Goal: Register for event/course

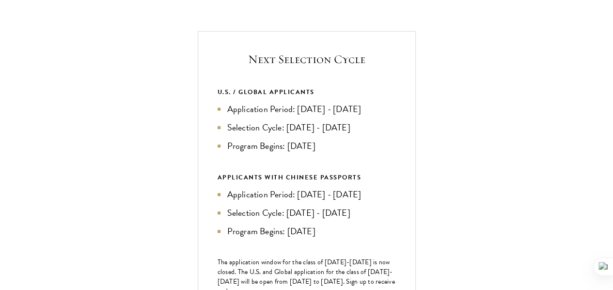
scroll to position [339, 0]
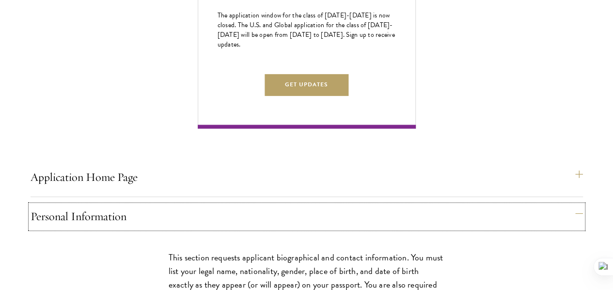
scroll to position [678, 0]
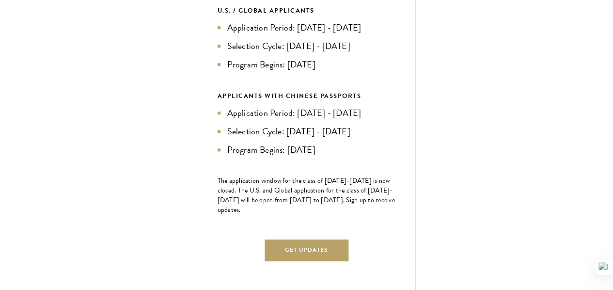
scroll to position [436, 0]
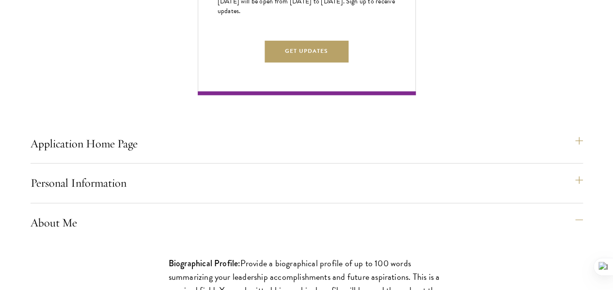
scroll to position [630, 0]
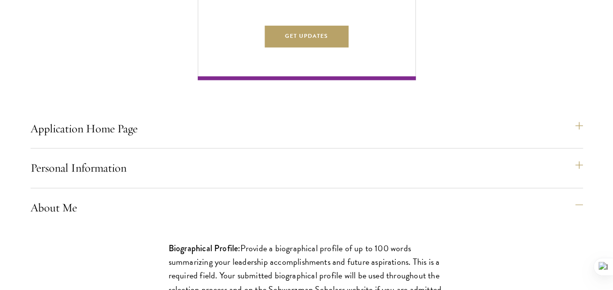
drag, startPoint x: 114, startPoint y: 65, endPoint x: 94, endPoint y: 96, distance: 37.5
drag, startPoint x: 270, startPoint y: 108, endPoint x: 283, endPoint y: 116, distance: 15.5
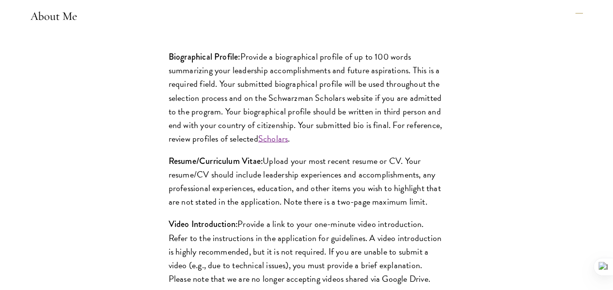
scroll to position [824, 0]
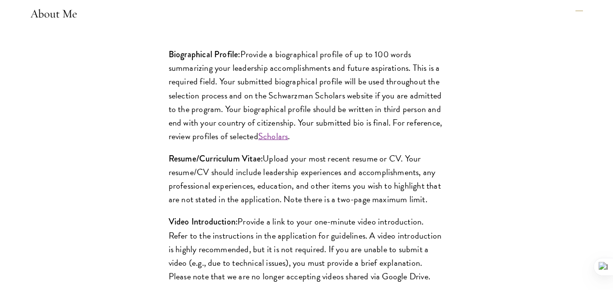
drag, startPoint x: 71, startPoint y: 79, endPoint x: 300, endPoint y: 92, distance: 229.7
click at [300, 92] on div "Biographical Profile: Provide a biographical profile of up to 100 words summari…" at bounding box center [307, 213] width 334 height 360
click at [0, 93] on div "Start the Process Take the first step toward joining a global community that wi…" at bounding box center [306, 258] width 613 height 1598
click at [6, 93] on div "Start the Process Take the first step toward joining a global community that wi…" at bounding box center [306, 258] width 613 height 1598
click at [21, 69] on div "Start the Process Take the first step toward joining a global community that wi…" at bounding box center [306, 258] width 613 height 1598
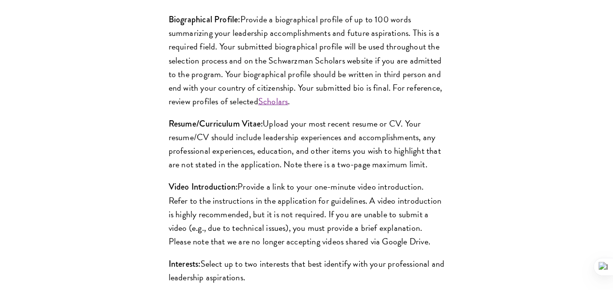
scroll to position [872, 0]
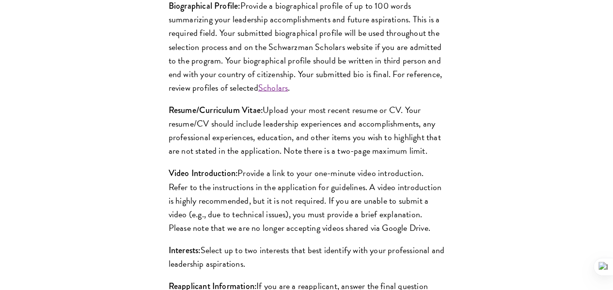
drag, startPoint x: 77, startPoint y: 68, endPoint x: 190, endPoint y: 131, distance: 130.0
click at [196, 130] on div "Biographical Profile: Provide a biographical profile of up to 100 words summari…" at bounding box center [307, 164] width 334 height 360
click at [0, 124] on div "Start the Process Take the first step toward joining a global community that wi…" at bounding box center [306, 209] width 613 height 1598
click at [140, 96] on div "Biographical Profile: Provide a biographical profile of up to 100 words summari…" at bounding box center [307, 164] width 334 height 360
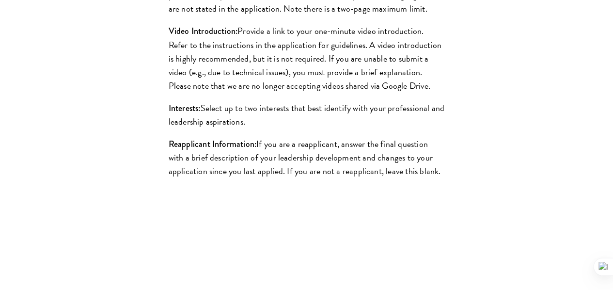
scroll to position [1018, 0]
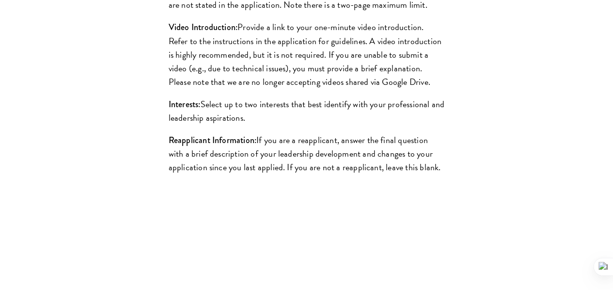
click at [308, 39] on div "Application Home Page The online application form must be completed in English.…" at bounding box center [307, 105] width 553 height 1515
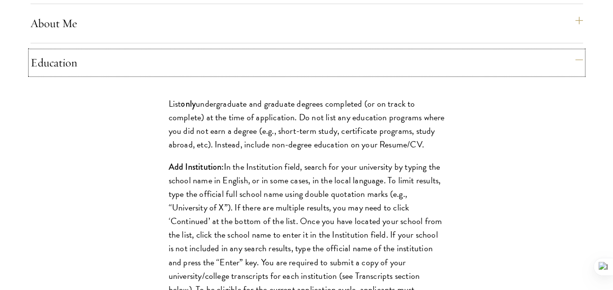
scroll to position [872, 0]
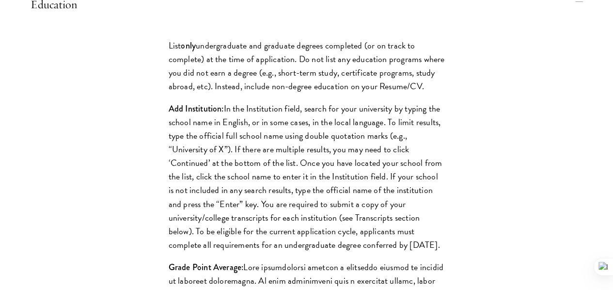
drag, startPoint x: 86, startPoint y: 47, endPoint x: 213, endPoint y: 97, distance: 137.1
drag, startPoint x: 125, startPoint y: 117, endPoint x: 258, endPoint y: 139, distance: 135.2
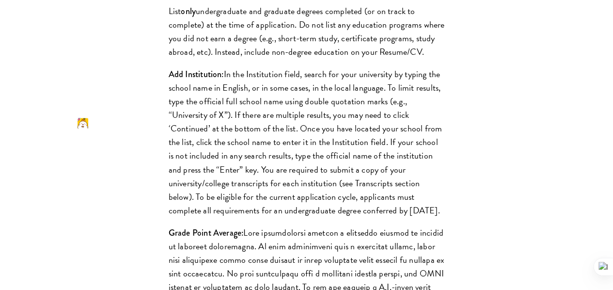
scroll to position [921, 0]
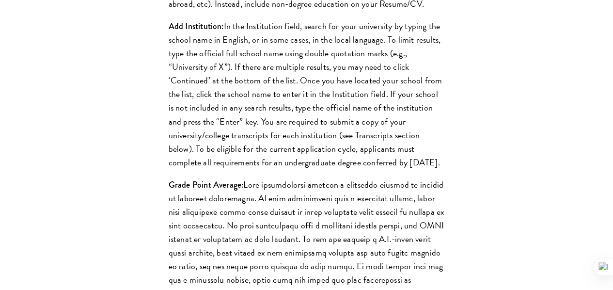
scroll to position [969, 0]
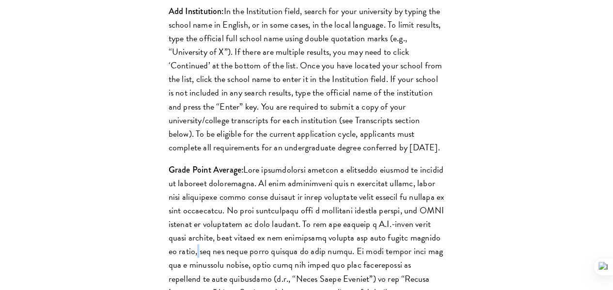
click at [186, 163] on p "Grade Point Average:" at bounding box center [307, 265] width 276 height 204
click at [169, 163] on p "Grade Point Average:" at bounding box center [307, 265] width 276 height 204
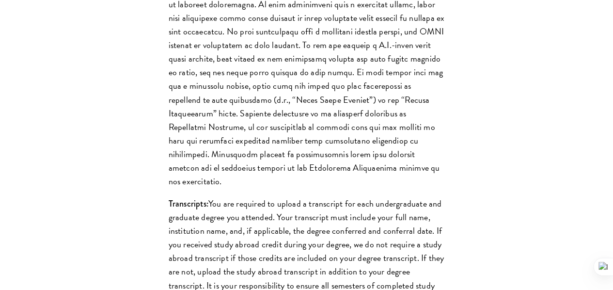
scroll to position [1163, 0]
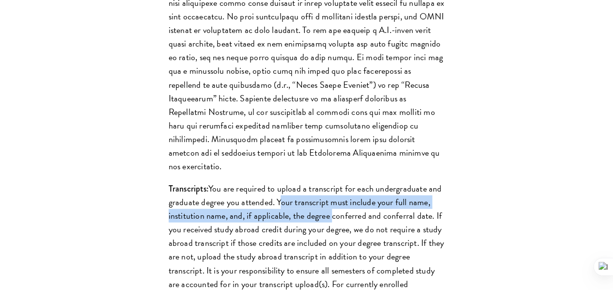
drag, startPoint x: 115, startPoint y: 74, endPoint x: 286, endPoint y: 92, distance: 172.1
click at [284, 92] on div "List only undergraduate and graduate degrees completed (or on track to complete…" at bounding box center [307, 162] width 334 height 858
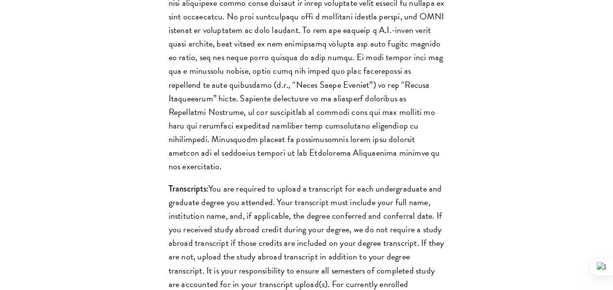
click at [190, 30] on div "List only undergraduate and graduate degrees completed (or on track to complete…" at bounding box center [307, 162] width 334 height 858
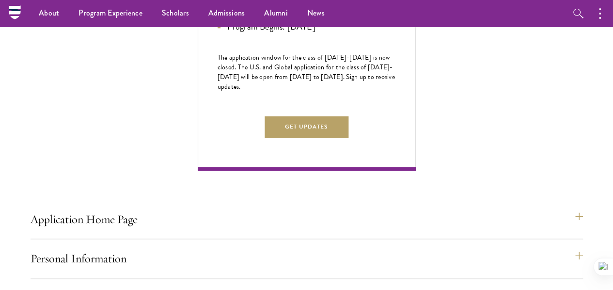
scroll to position [553, 0]
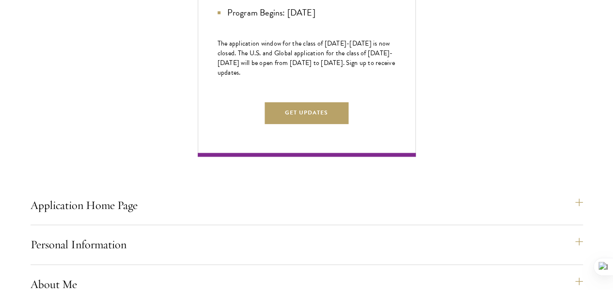
drag, startPoint x: 79, startPoint y: 50, endPoint x: 213, endPoint y: 118, distance: 151.1
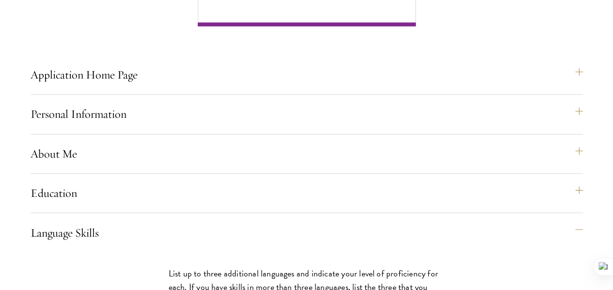
scroll to position [699, 0]
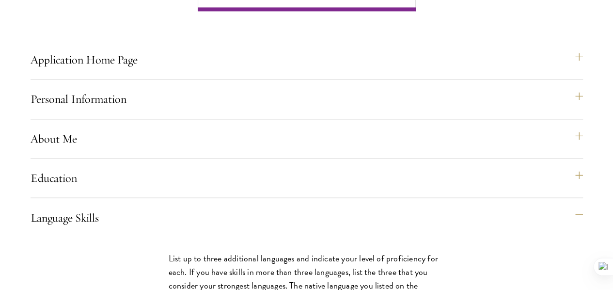
drag, startPoint x: 117, startPoint y: 30, endPoint x: 121, endPoint y: 50, distance: 20.7
drag, startPoint x: 124, startPoint y: 43, endPoint x: 178, endPoint y: 172, distance: 139.7
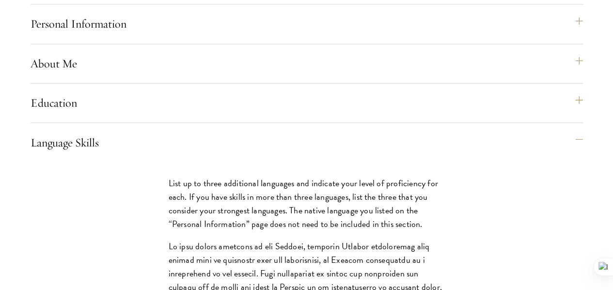
scroll to position [796, 0]
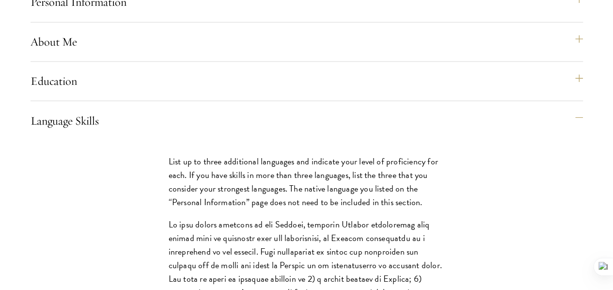
click at [0, 111] on div "Start the Process Take the first step toward joining a global community that wi…" at bounding box center [306, 284] width 613 height 1594
drag, startPoint x: 182, startPoint y: 77, endPoint x: 246, endPoint y: 184, distance: 124.4
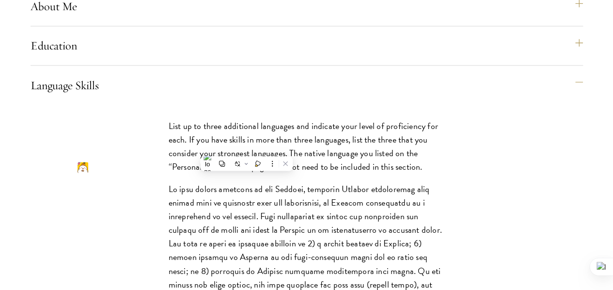
scroll to position [844, 0]
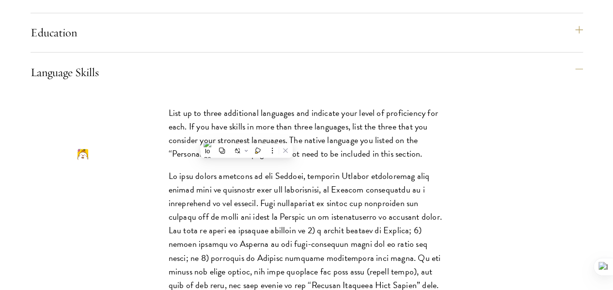
click at [356, 119] on div "Application Home Page The online application form must be completed in English.…" at bounding box center [307, 277] width 553 height 1511
drag, startPoint x: 164, startPoint y: 101, endPoint x: 302, endPoint y: 118, distance: 139.3
click at [302, 118] on div "List up to three additional languages and indicate your level of proficiency fo…" at bounding box center [307, 282] width 334 height 383
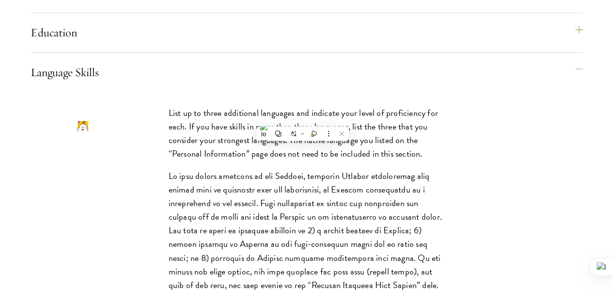
click at [356, 77] on div "Application Home Page The online application form must be completed in English.…" at bounding box center [307, 277] width 553 height 1511
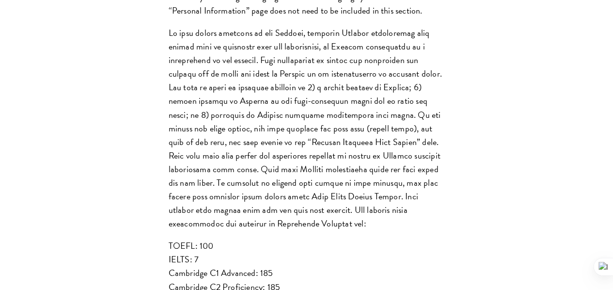
scroll to position [1038, 0]
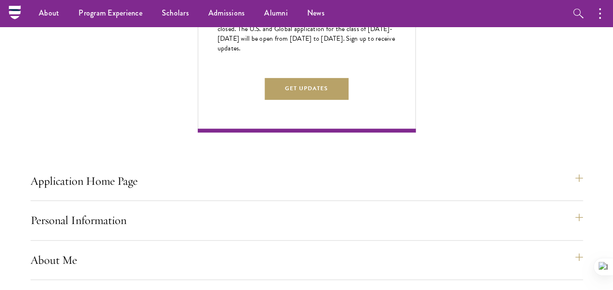
scroll to position [553, 0]
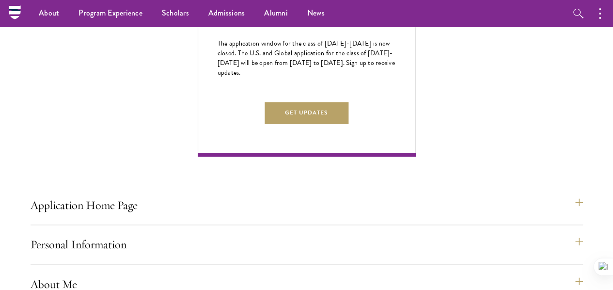
drag, startPoint x: 74, startPoint y: 134, endPoint x: 145, endPoint y: 214, distance: 107.1
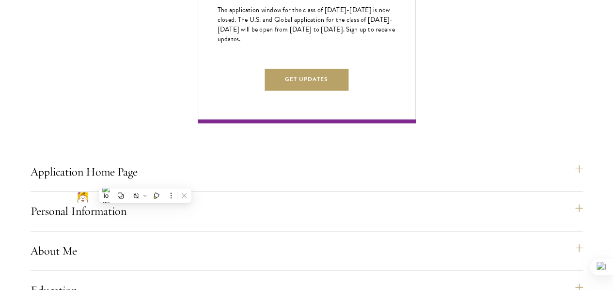
scroll to position [602, 0]
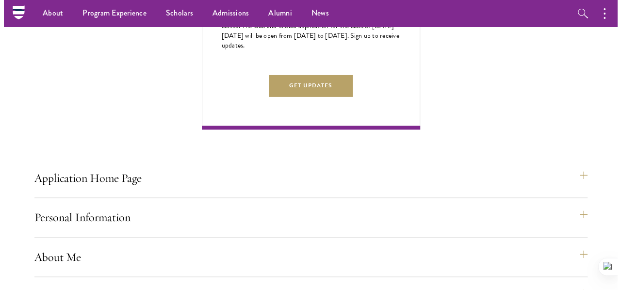
scroll to position [553, 0]
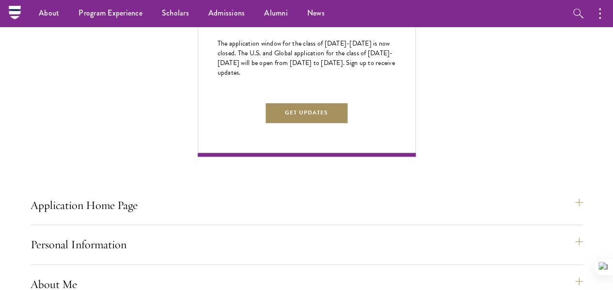
click at [349, 124] on button "Get Updates" at bounding box center [307, 113] width 84 height 22
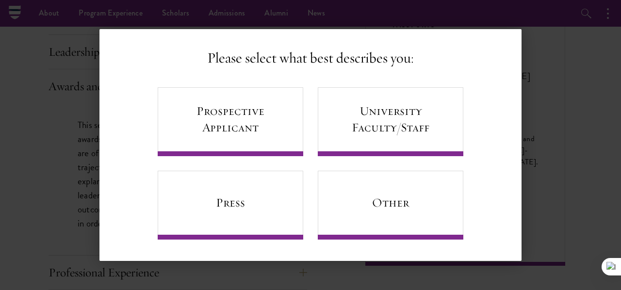
scroll to position [8, 0]
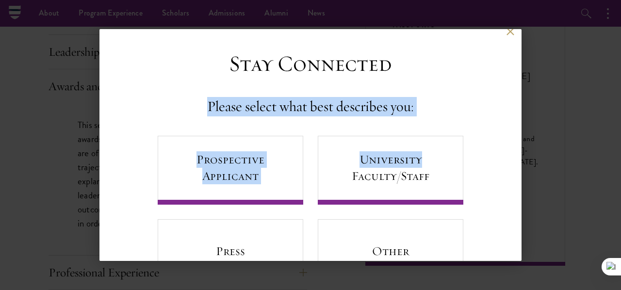
drag, startPoint x: 179, startPoint y: 105, endPoint x: 443, endPoint y: 117, distance: 263.5
click at [443, 117] on div "Stay Connected Please select what best describes you: Prospective Applicant Uni…" at bounding box center [310, 169] width 334 height 238
click at [460, 97] on div "Stay Connected Please select what best describes you: Prospective Applicant Uni…" at bounding box center [310, 169] width 334 height 238
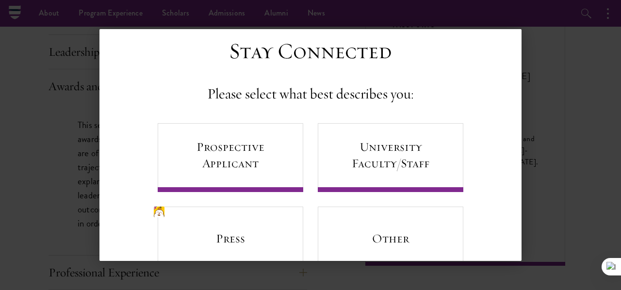
scroll to position [56, 0]
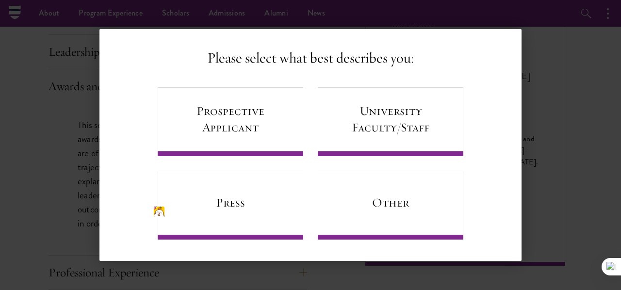
click at [462, 77] on div "Stay Connected Please select what best describes you: Prospective Applicant Uni…" at bounding box center [310, 121] width 334 height 238
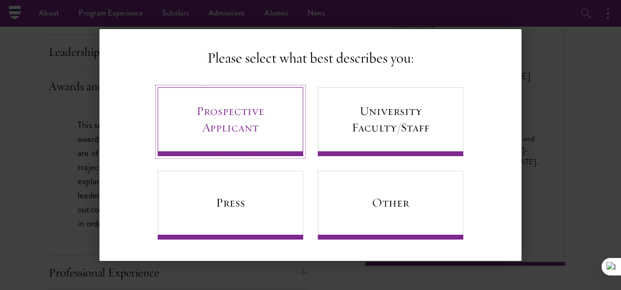
click at [274, 124] on link "Prospective Applicant" at bounding box center [230, 121] width 145 height 69
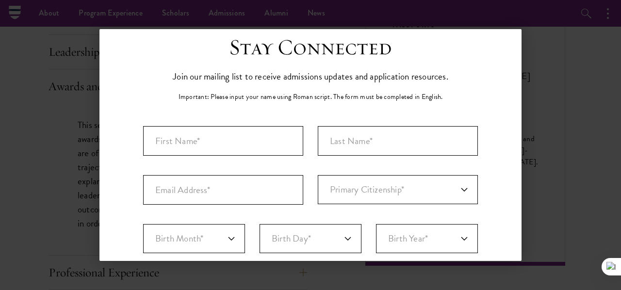
scroll to position [0, 0]
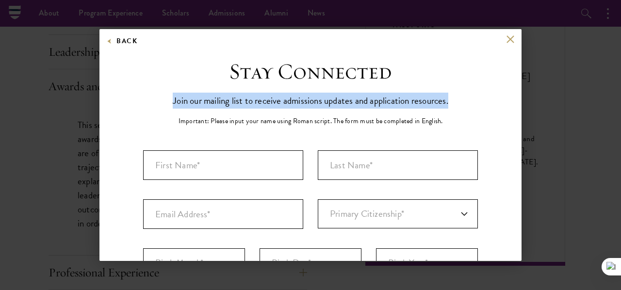
drag, startPoint x: 151, startPoint y: 100, endPoint x: 476, endPoint y: 98, distance: 324.8
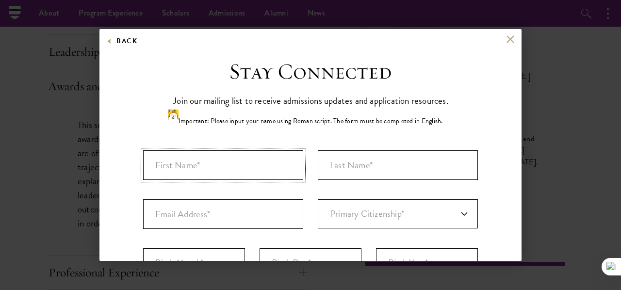
click at [267, 174] on input "First Name*" at bounding box center [223, 165] width 160 height 30
type input "Uyên"
type input "Nguyễn Hồng Thảo"
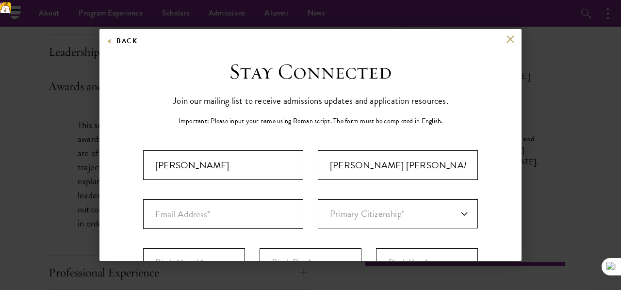
select select "VM"
type input "Hồ Chí Minh"
select select
click at [241, 220] on input "Email Address*" at bounding box center [223, 214] width 160 height 30
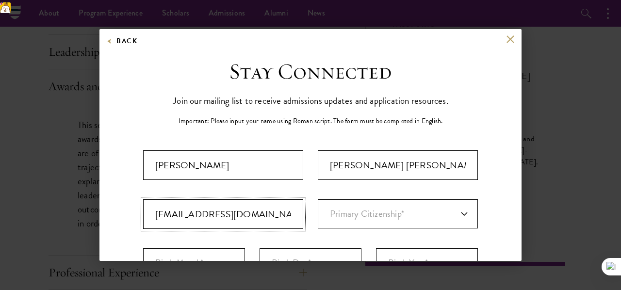
type input "uyenthngminh0311@gmail.com"
click at [409, 214] on select "Primary Citizenship* Afghanistan Aland Islands Albania Algeria Andorra Angola A…" at bounding box center [398, 213] width 160 height 29
select select "VM"
click at [318, 199] on select "Primary Citizenship* Afghanistan Aland Islands Albania Algeria Andorra Angola A…" at bounding box center [398, 213] width 160 height 29
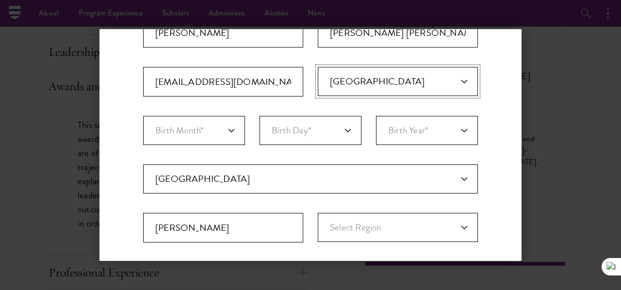
scroll to position [145, 0]
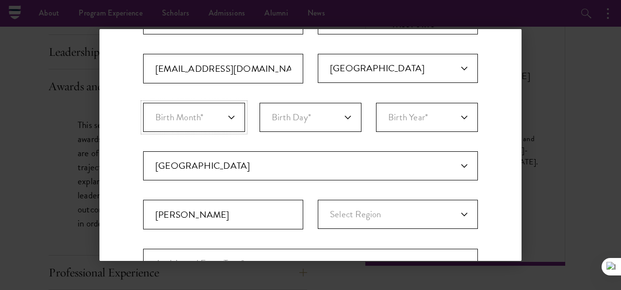
click at [217, 119] on select "Birth Month* January February March April May June July August September Octobe…" at bounding box center [194, 117] width 102 height 29
select select "11"
click at [143, 103] on select "Birth Month* January February March April May June July August September Octobe…" at bounding box center [194, 117] width 102 height 29
click at [292, 127] on select "Birth Day* 1 2 3 4 5 6 7 8 9 10 11 12 13 14 15 16 17 18 19 20 21 22 23 24 25 26…" at bounding box center [310, 117] width 102 height 29
select select "03"
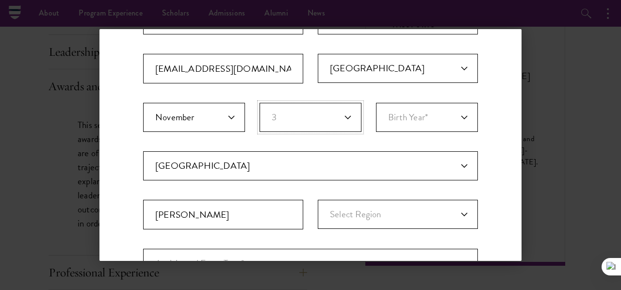
click at [259, 103] on select "Birth Day* 1 2 3 4 5 6 7 8 9 10 11 12 13 14 15 16 17 18 19 20 21 22 23 24 25 26…" at bounding box center [310, 117] width 102 height 29
click at [396, 120] on select "Birth Year* 2025 2024 2023 2022 2021 2020 2019 2018 2017 2016 2015 2014 2013 20…" at bounding box center [427, 117] width 102 height 29
select select "2006"
click at [376, 103] on select "Birth Year* 2025 2024 2023 2022 2021 2020 2019 2018 2017 2016 2015 2014 2013 20…" at bounding box center [427, 117] width 102 height 29
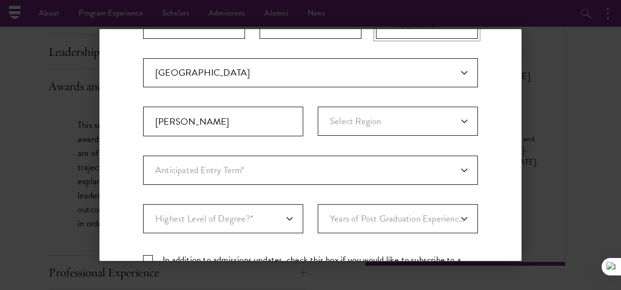
scroll to position [242, 0]
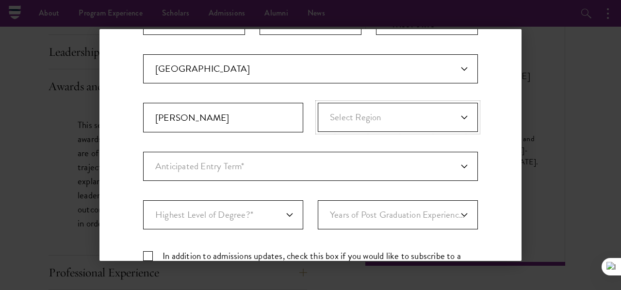
drag, startPoint x: 356, startPoint y: 118, endPoint x: 356, endPoint y: 125, distance: 6.8
click at [356, 118] on select "Select Region An Giang Ba Ria-Vung Tau Bac Giang Bac Kan Bac Lieu Bac Ninh Ben …" at bounding box center [398, 117] width 160 height 29
click at [121, 129] on div "Stay Connected Please select what best describes you: Prospective Applicant Uni…" at bounding box center [310, 91] width 422 height 550
click at [257, 116] on input "Hồ Chí Minh" at bounding box center [223, 118] width 160 height 30
drag, startPoint x: 255, startPoint y: 113, endPoint x: 99, endPoint y: 122, distance: 155.4
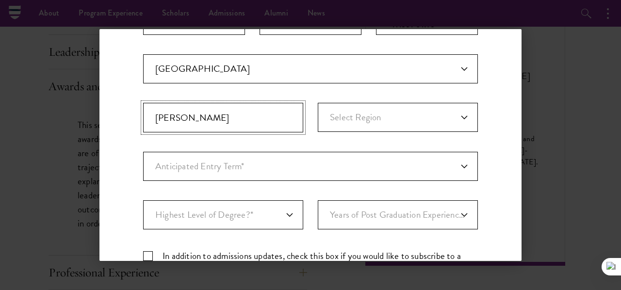
click at [101, 123] on div "Stay Connected Please select what best describes you: Prospective Applicant Uni…" at bounding box center [310, 91] width 422 height 550
type input "Hồ Chí Minh"
click at [457, 111] on select "Select Region An Giang Ba Ria-Vung Tau Bac Giang Bac Kan Bac Lieu Bac Ninh Ben …" at bounding box center [398, 117] width 160 height 29
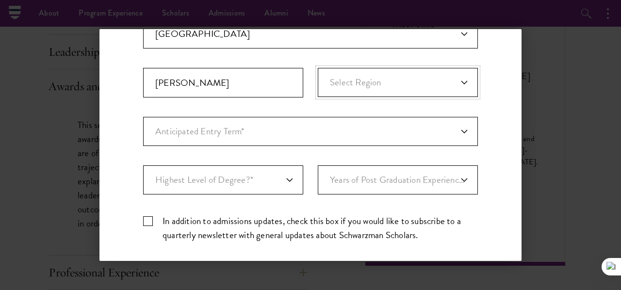
scroll to position [291, 0]
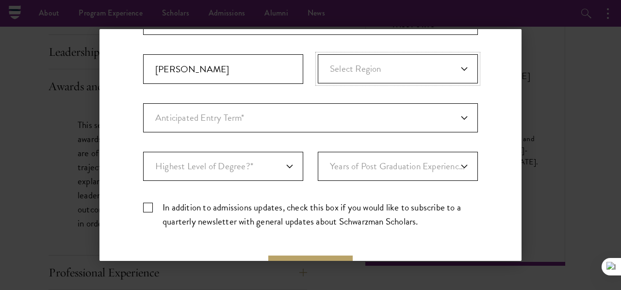
drag, startPoint x: 435, startPoint y: 61, endPoint x: 435, endPoint y: 69, distance: 7.8
click at [435, 62] on select "Select Region An Giang Ba Ria-Vung Tau Bac Giang Bac Kan Bac Lieu Bac Ninh Ben …" at bounding box center [398, 68] width 160 height 29
select select "Ho Chi Minh City"
click at [318, 54] on select "Select Region An Giang Ba Ria-Vung Tau Bac Giang Bac Kan Bac Lieu Bac Ninh Ben …" at bounding box center [398, 68] width 160 height 29
click at [227, 118] on select "Anticipated Entry Term* Just Exploring" at bounding box center [310, 117] width 334 height 29
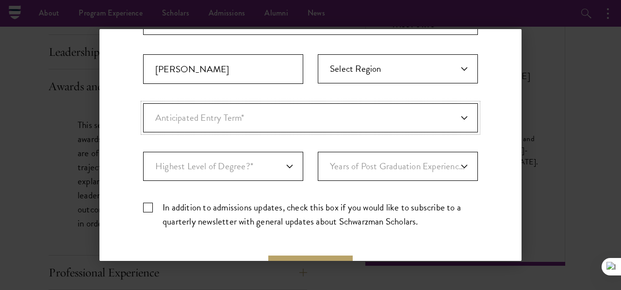
click at [143, 103] on select "Anticipated Entry Term* Just Exploring" at bounding box center [310, 117] width 334 height 29
drag, startPoint x: 373, startPoint y: 117, endPoint x: 357, endPoint y: 120, distance: 16.7
click at [373, 117] on select "Anticipated Entry Term* Just Exploring" at bounding box center [310, 117] width 334 height 29
select select "a6790467-ebe7-4045-a56a-66c1cae98076"
click at [143, 103] on select "Anticipated Entry Term* Just Exploring" at bounding box center [310, 117] width 334 height 29
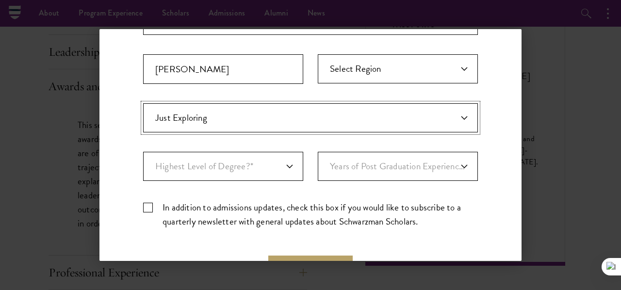
click at [224, 110] on select "Anticipated Entry Term* Just Exploring" at bounding box center [310, 117] width 334 height 29
select select "Anticipated Entry Term*"
click at [143, 103] on select "Anticipated Entry Term* Just Exploring" at bounding box center [310, 117] width 334 height 29
drag, startPoint x: 258, startPoint y: 115, endPoint x: 180, endPoint y: 125, distance: 78.7
click at [182, 125] on select "Anticipated Entry Term* Just Exploring" at bounding box center [310, 117] width 334 height 29
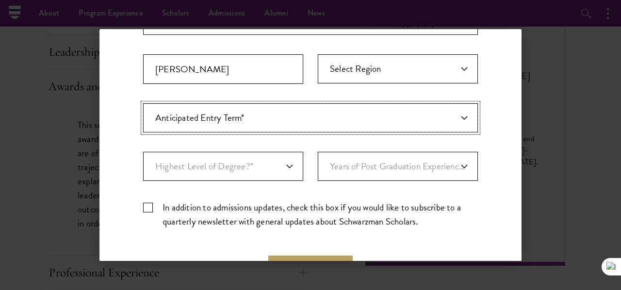
click at [143, 103] on select "Anticipated Entry Term* Just Exploring" at bounding box center [310, 117] width 334 height 29
click at [373, 111] on select "Anticipated Entry Term* Just Exploring" at bounding box center [310, 117] width 334 height 29
click at [113, 126] on div "Stay Connected Please select what best describes you: Prospective Applicant Uni…" at bounding box center [310, 42] width 422 height 550
click at [267, 163] on select "Highest Level of Degree?* PHD Bachelor's Master's Current Undergraduate Student" at bounding box center [223, 166] width 160 height 29
click at [257, 164] on select "Highest Level of Degree?* PHD Bachelor's Master's Current Undergraduate Student" at bounding box center [223, 166] width 160 height 29
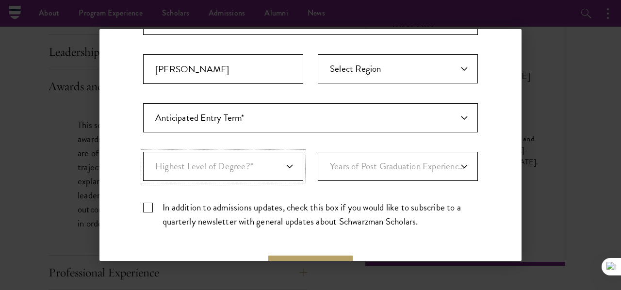
click at [256, 160] on select "Highest Level of Degree?* PHD Bachelor's Master's Current Undergraduate Student" at bounding box center [223, 166] width 160 height 29
select select "baef124f-e103-44b1-8ca6-5d0669438e44"
click at [143, 152] on select "Highest Level of Degree?* PHD Bachelor's Master's Current Undergraduate Student" at bounding box center [223, 166] width 160 height 29
click at [378, 174] on select "Years of Post Graduation Experience?* 1 2 3 4 5 6 7 8 9 10" at bounding box center [398, 166] width 160 height 29
click at [493, 169] on div "Stay Connected Please select what best describes you: Prospective Applicant Uni…" at bounding box center [310, 42] width 422 height 550
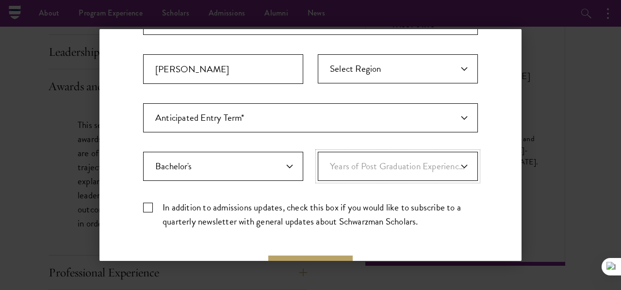
click at [452, 165] on select "Years of Post Graduation Experience?* 1 2 3 4 5 6 7 8 9 10" at bounding box center [398, 166] width 160 height 29
drag, startPoint x: 148, startPoint y: 208, endPoint x: 153, endPoint y: 205, distance: 5.5
click at [148, 207] on label "In addition to admissions updates, check this box if you would like to subscrib…" at bounding box center [310, 214] width 334 height 28
click at [148, 207] on input "In addition to admissions updates, check this box if you would like to subscrib…" at bounding box center [310, 203] width 334 height 6
click at [151, 209] on label "In addition to admissions updates, check this box if you would like to subscrib…" at bounding box center [310, 214] width 334 height 28
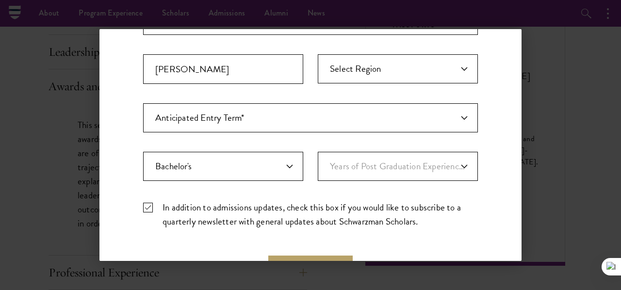
click at [151, 207] on input "In addition to admissions updates, check this box if you would like to subscrib…" at bounding box center [310, 203] width 334 height 6
click at [144, 201] on label "In addition to admissions updates, check this box if you would like to subscrib…" at bounding box center [310, 214] width 334 height 28
click at [144, 201] on input "In addition to admissions updates, check this box if you would like to subscrib…" at bounding box center [310, 203] width 334 height 6
click at [149, 200] on label "In addition to admissions updates, check this box if you would like to subscrib…" at bounding box center [310, 214] width 334 height 28
click at [149, 200] on input "In addition to admissions updates, check this box if you would like to subscrib…" at bounding box center [310, 203] width 334 height 6
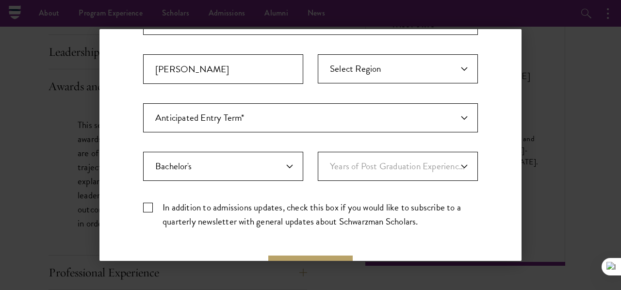
click at [144, 202] on label "In addition to admissions updates, check this box if you would like to subscrib…" at bounding box center [310, 214] width 334 height 28
click at [144, 202] on input "In addition to admissions updates, check this box if you would like to subscrib…" at bounding box center [310, 203] width 334 height 6
checkbox input "true"
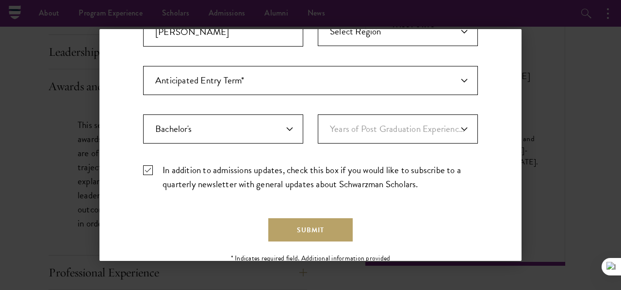
scroll to position [367, 0]
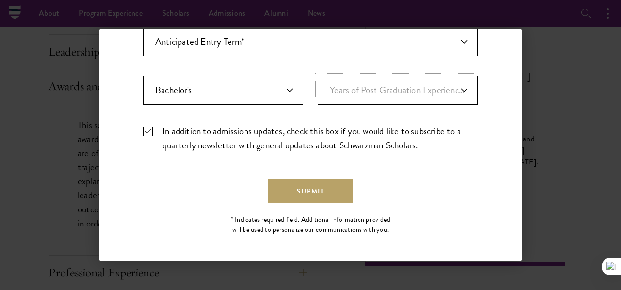
click at [390, 83] on select "Years of Post Graduation Experience?* 1 2 3 4 5 6 7 8 9 10" at bounding box center [398, 90] width 160 height 29
click at [435, 93] on select "Years of Post Graduation Experience?* 1 2 3 4 5 6 7 8 9 10" at bounding box center [398, 90] width 160 height 29
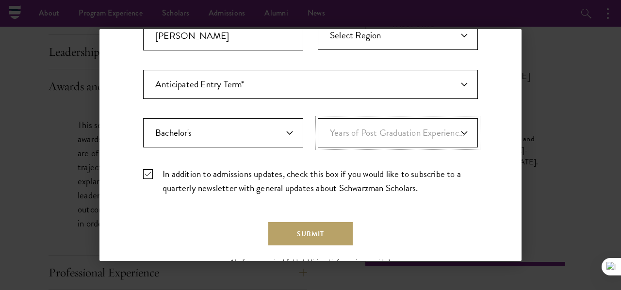
scroll to position [270, 0]
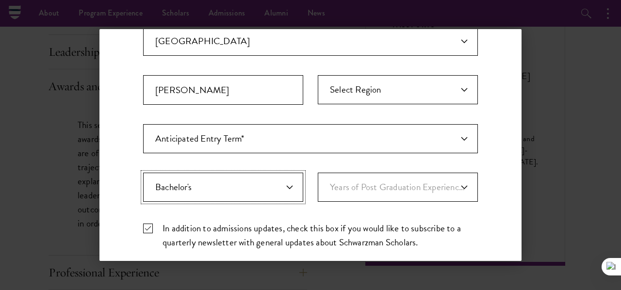
click at [238, 187] on select "Highest Level of Degree?* PHD Bachelor's Master's Current Undergraduate Student" at bounding box center [223, 187] width 160 height 29
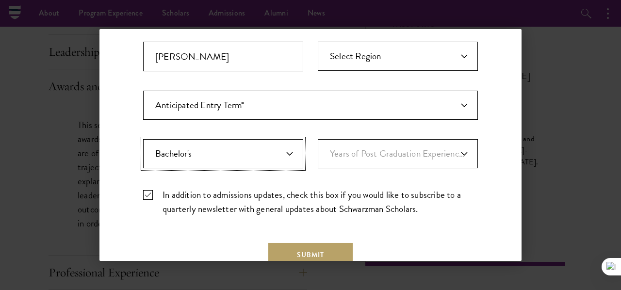
scroll to position [318, 0]
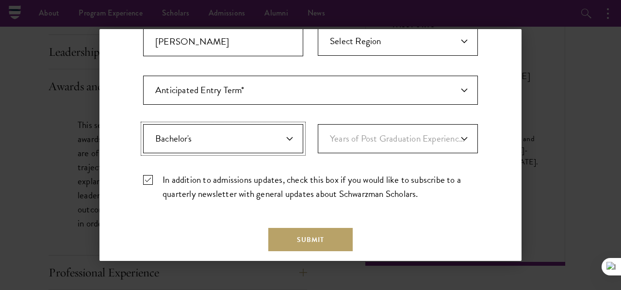
drag, startPoint x: 246, startPoint y: 134, endPoint x: 241, endPoint y: 133, distance: 5.1
click at [241, 133] on select "Highest Level of Degree?* PHD Bachelor's Master's Current Undergraduate Student" at bounding box center [223, 138] width 160 height 29
select select "bf44f490-31e9-4d16-b1d2-df861e7933aa"
click at [143, 124] on select "Highest Level of Degree?* PHD Bachelor's Master's Current Undergraduate Student" at bounding box center [223, 138] width 160 height 29
click at [367, 142] on select "Years of Post Graduation Experience?* 1 2 3 4 5 6 7 8 9 10" at bounding box center [398, 138] width 160 height 29
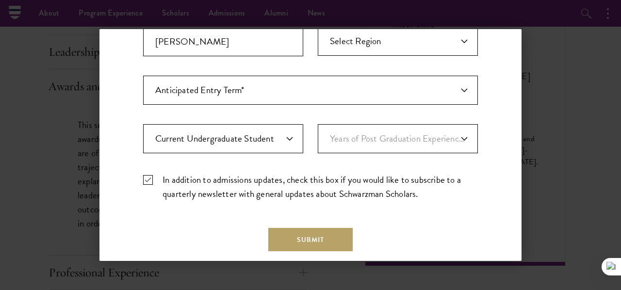
click at [458, 175] on label "In addition to admissions updates, check this box if you would like to subscrib…" at bounding box center [310, 187] width 334 height 28
click at [458, 175] on input "In addition to admissions updates, check this box if you would like to subscrib…" at bounding box center [310, 176] width 334 height 6
click at [149, 174] on label "In addition to admissions updates, check this box if you would like to subscrib…" at bounding box center [310, 187] width 334 height 28
click at [149, 174] on input "In addition to admissions updates, check this box if you would like to subscrib…" at bounding box center [310, 176] width 334 height 6
checkbox input "true"
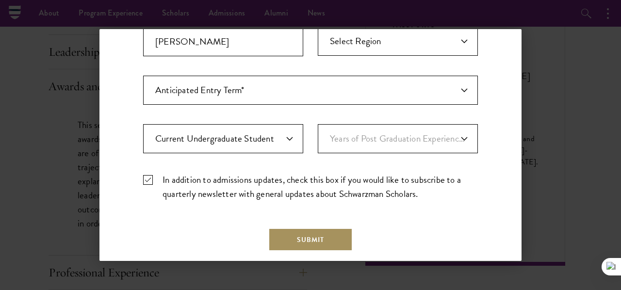
click at [315, 235] on button "Submit" at bounding box center [310, 239] width 84 height 23
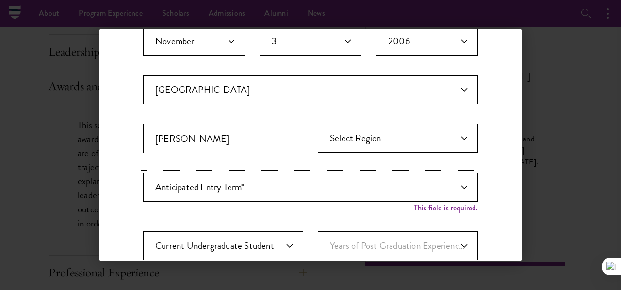
click at [408, 183] on select "Anticipated Entry Term* Just Exploring" at bounding box center [310, 187] width 334 height 29
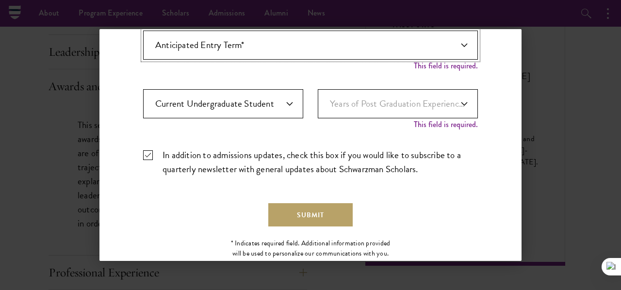
scroll to position [267, 0]
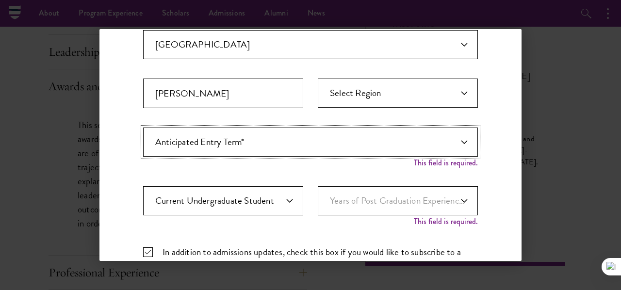
drag, startPoint x: 293, startPoint y: 138, endPoint x: 282, endPoint y: 152, distance: 17.9
click at [293, 138] on select "Anticipated Entry Term* Just Exploring" at bounding box center [310, 141] width 334 height 29
select select "a6790467-ebe7-4045-a56a-66c1cae98076"
click at [143, 127] on select "Anticipated Entry Term* Just Exploring" at bounding box center [310, 141] width 334 height 29
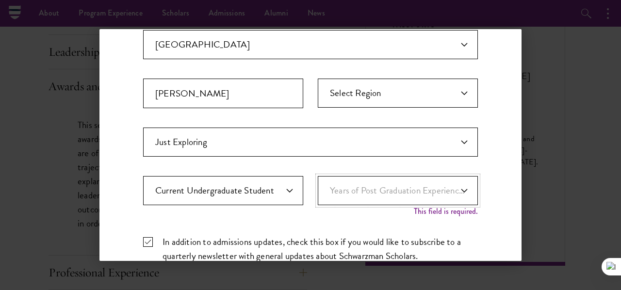
click at [424, 193] on select "Years of Post Graduation Experience?* 1 2 3 4 5 6 7 8 9 10" at bounding box center [398, 190] width 160 height 29
select select "1"
click at [318, 176] on select "Years of Post Graduation Experience?* 1 2 3 4 5 6 7 8 9 10" at bounding box center [398, 190] width 160 height 29
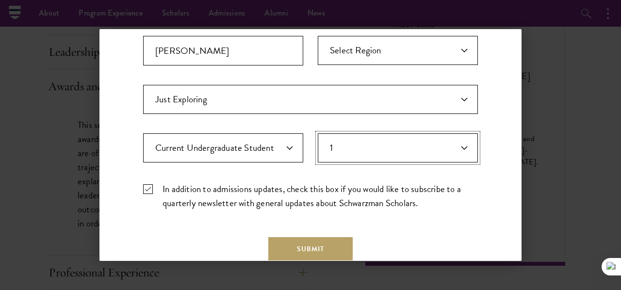
scroll to position [367, 0]
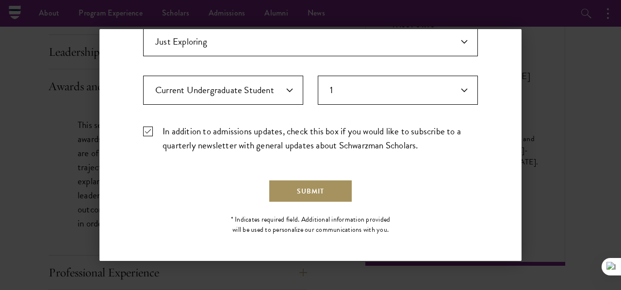
click at [313, 188] on button "Submit" at bounding box center [310, 190] width 84 height 23
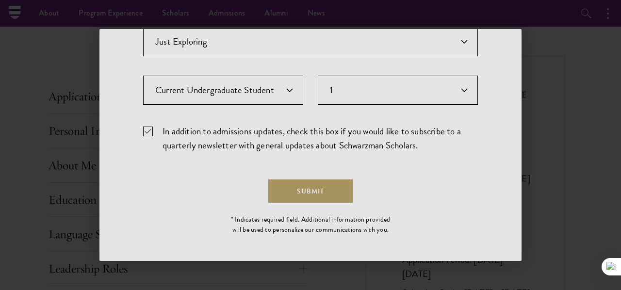
scroll to position [0, 0]
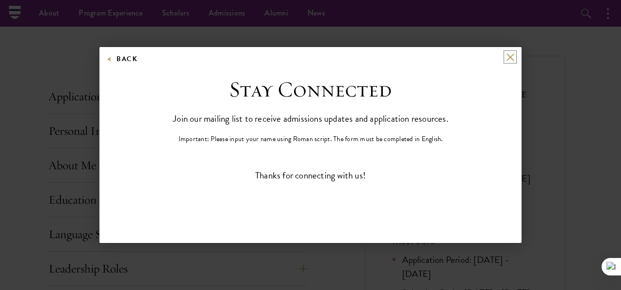
click at [506, 57] on button at bounding box center [510, 57] width 8 height 8
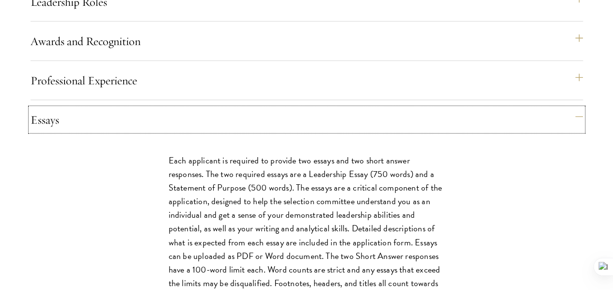
scroll to position [956, 0]
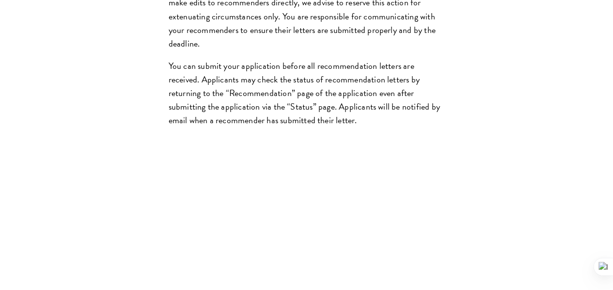
scroll to position [1586, 0]
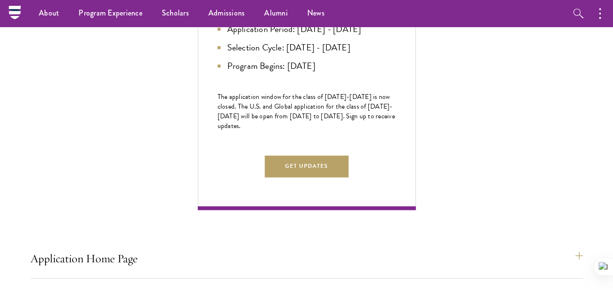
scroll to position [485, 0]
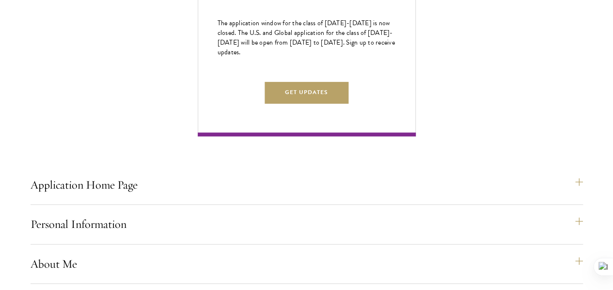
scroll to position [582, 0]
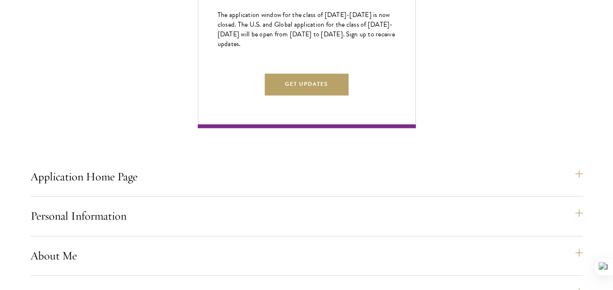
drag, startPoint x: 90, startPoint y: 66, endPoint x: 102, endPoint y: 187, distance: 120.8
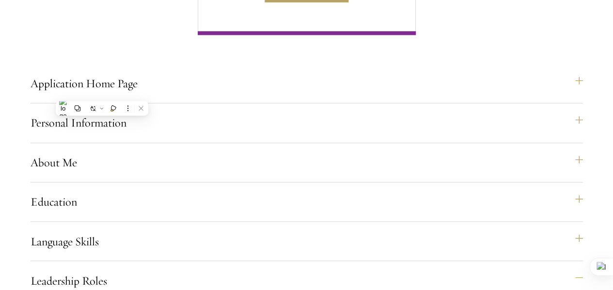
scroll to position [679, 0]
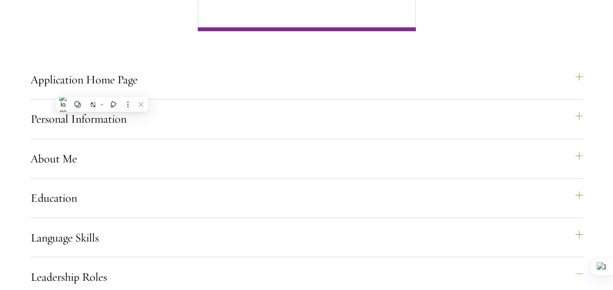
drag, startPoint x: 213, startPoint y: 143, endPoint x: 192, endPoint y: 149, distance: 22.1
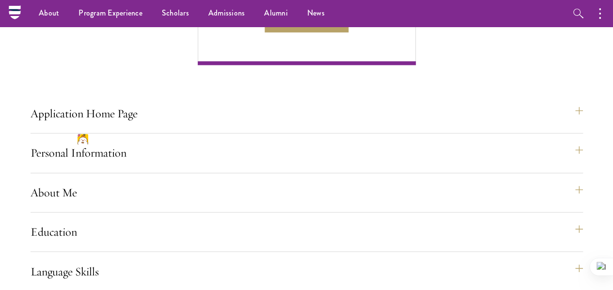
scroll to position [630, 0]
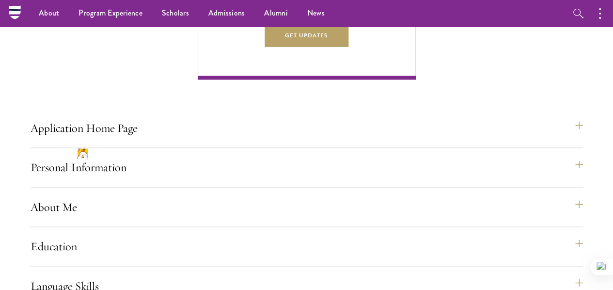
click at [0, 137] on div "Start the Process Take the first step toward joining a global community that wi…" at bounding box center [306, 271] width 613 height 1238
drag, startPoint x: 68, startPoint y: 41, endPoint x: 226, endPoint y: 143, distance: 188.7
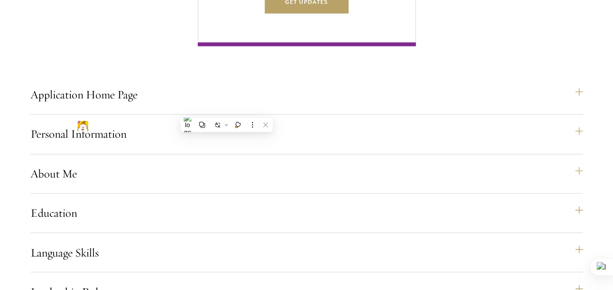
scroll to position [679, 0]
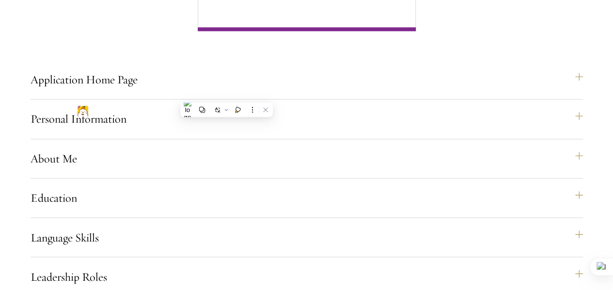
click at [0, 159] on div "Start the Process Take the first step toward joining a global community that wi…" at bounding box center [306, 222] width 613 height 1238
drag, startPoint x: 74, startPoint y: 97, endPoint x: 247, endPoint y: 103, distance: 173.6
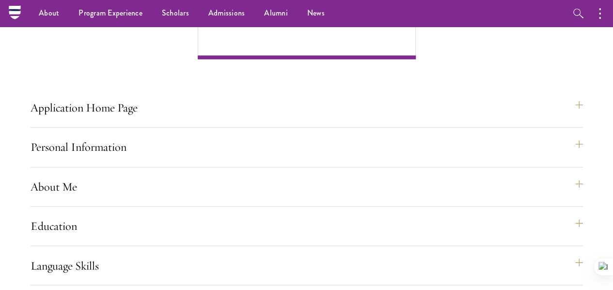
scroll to position [630, 0]
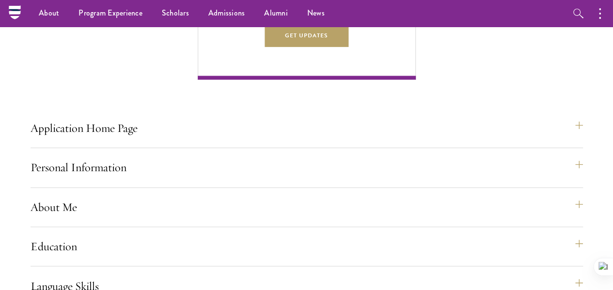
drag, startPoint x: 76, startPoint y: 80, endPoint x: 125, endPoint y: 141, distance: 78.7
click at [115, 156] on icon at bounding box center [114, 155] width 3 height 3
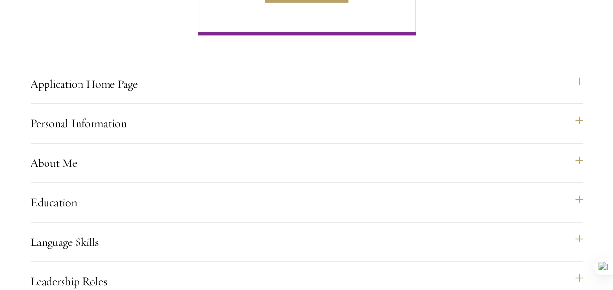
scroll to position [727, 0]
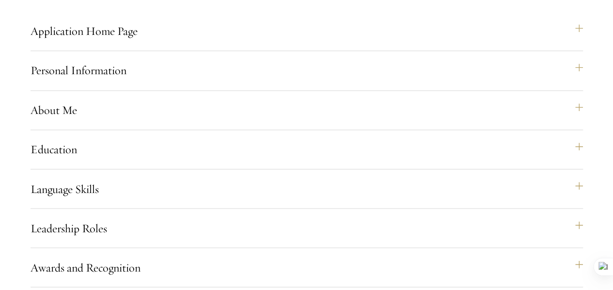
drag, startPoint x: 127, startPoint y: 36, endPoint x: 293, endPoint y: 187, distance: 224.8
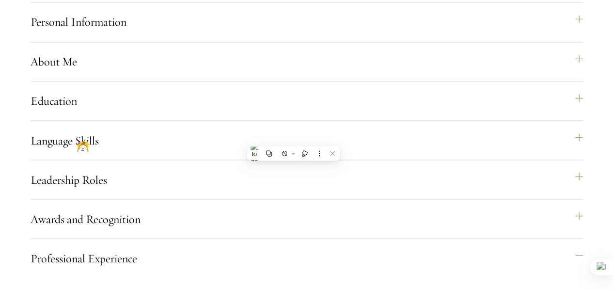
click at [343, 118] on div "Application Home Page The online application form must be completed in English.…" at bounding box center [307, 244] width 553 height 1309
click at [329, 138] on div "Application Home Page The online application form must be completed in English.…" at bounding box center [307, 244] width 553 height 1309
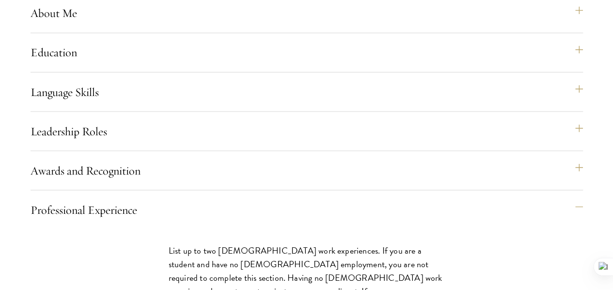
scroll to position [873, 0]
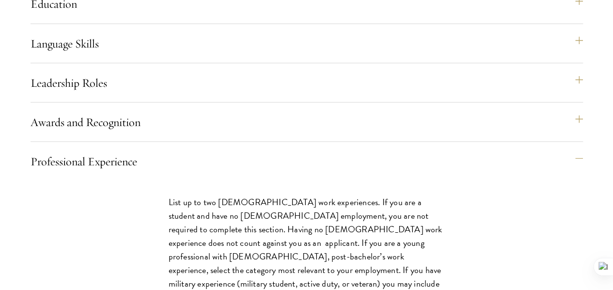
drag, startPoint x: 288, startPoint y: 89, endPoint x: 45, endPoint y: 78, distance: 244.1
click at [45, 78] on div "Start the Process Take the first step toward joining a global community that wi…" at bounding box center [306, 106] width 613 height 1392
click at [0, 83] on div "Start the Process Take the first step toward joining a global community that wi…" at bounding box center [306, 106] width 613 height 1392
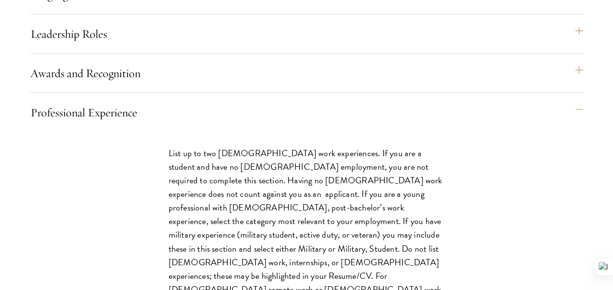
click at [307, 88] on div "Application Home Page The online application form must be completed in English.…" at bounding box center [307, 98] width 553 height 1309
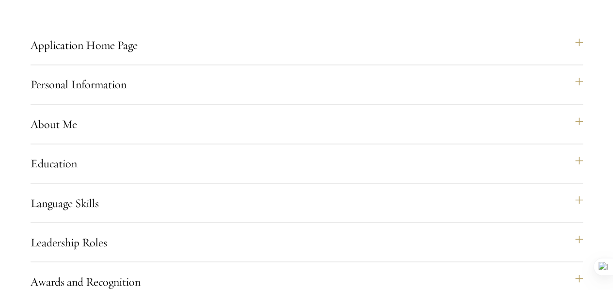
scroll to position [727, 0]
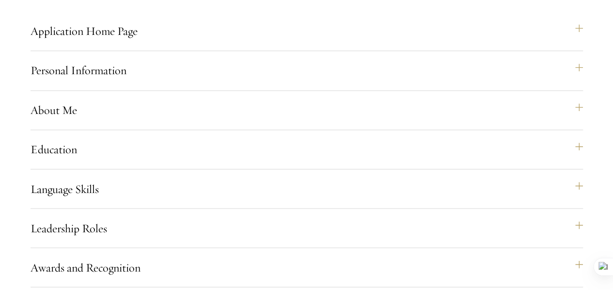
drag, startPoint x: 69, startPoint y: 19, endPoint x: 138, endPoint y: 164, distance: 160.5
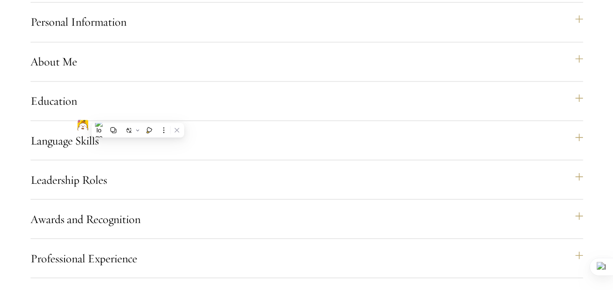
click at [321, 123] on div "Application Home Page The online application form must be completed in English.…" at bounding box center [307, 270] width 553 height 1360
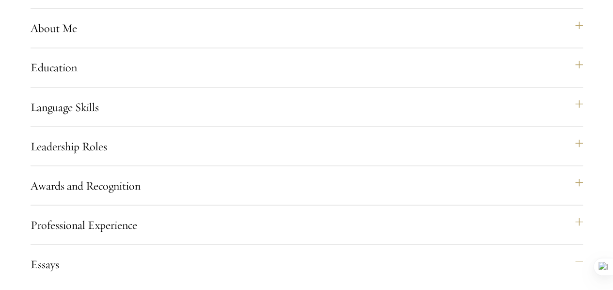
scroll to position [824, 0]
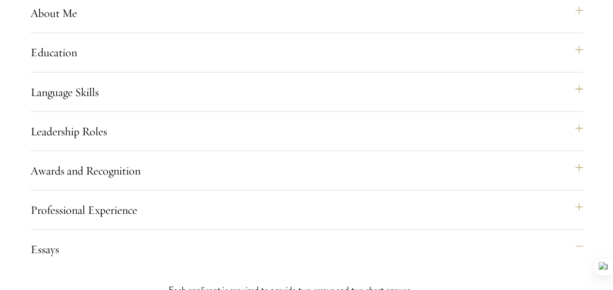
drag, startPoint x: 142, startPoint y: 70, endPoint x: 208, endPoint y: 137, distance: 94.3
click at [447, 131] on div "Application Home Page The online application form must be completed in English.…" at bounding box center [307, 221] width 553 height 1360
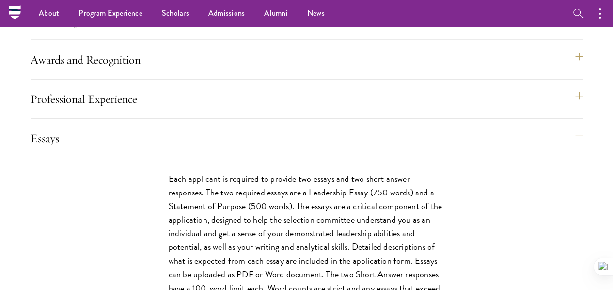
scroll to position [921, 0]
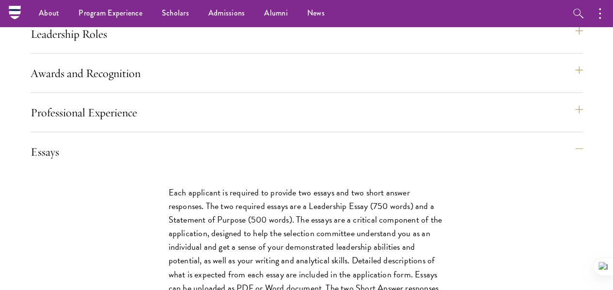
drag, startPoint x: 76, startPoint y: 84, endPoint x: 277, endPoint y: 131, distance: 207.2
click at [348, 82] on div "Application Home Page The online application form must be completed in English.…" at bounding box center [307, 124] width 553 height 1360
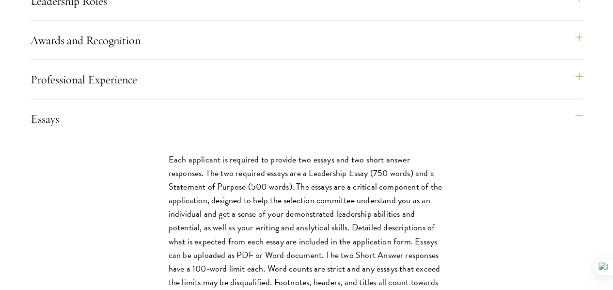
scroll to position [970, 0]
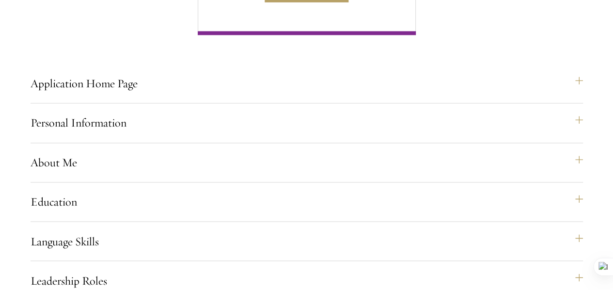
scroll to position [727, 0]
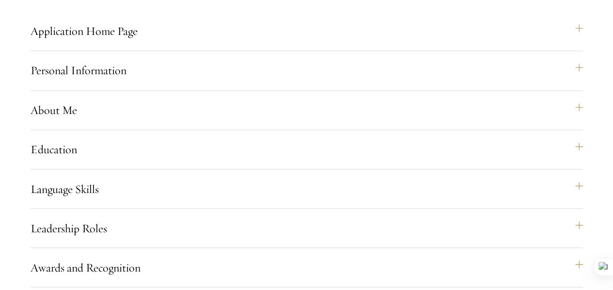
drag, startPoint x: 79, startPoint y: 47, endPoint x: 136, endPoint y: 169, distance: 134.5
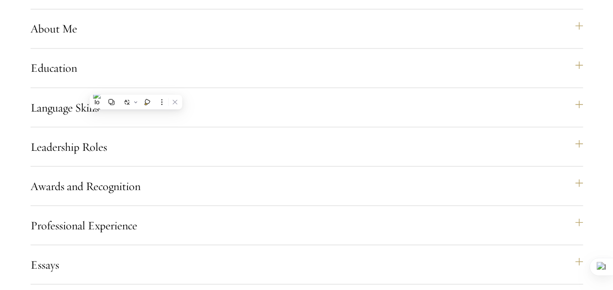
scroll to position [824, 0]
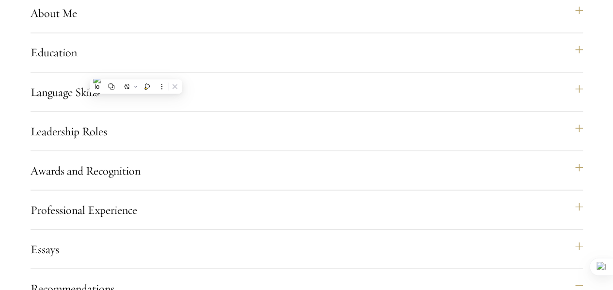
drag, startPoint x: 147, startPoint y: 66, endPoint x: 220, endPoint y: 186, distance: 139.8
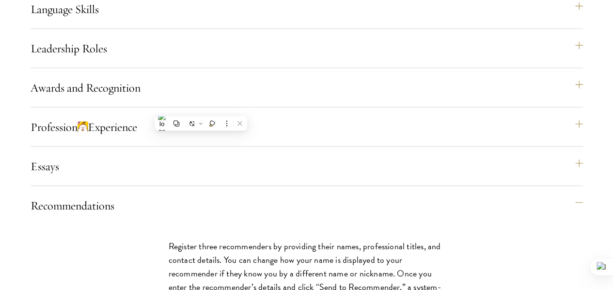
scroll to position [921, 0]
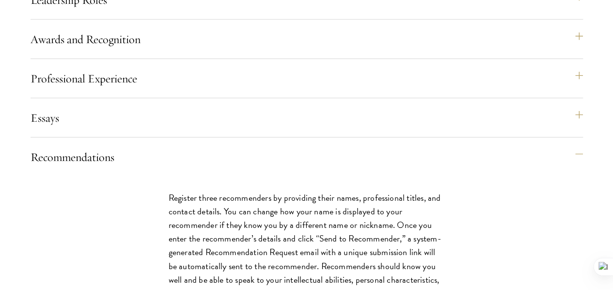
scroll to position [970, 0]
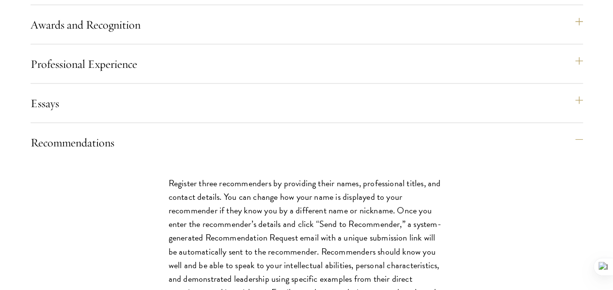
drag, startPoint x: 73, startPoint y: 74, endPoint x: 294, endPoint y: 147, distance: 232.9
click at [0, 77] on div "Start the Process Take the first step toward joining a global community that wi…" at bounding box center [306, 281] width 613 height 1936
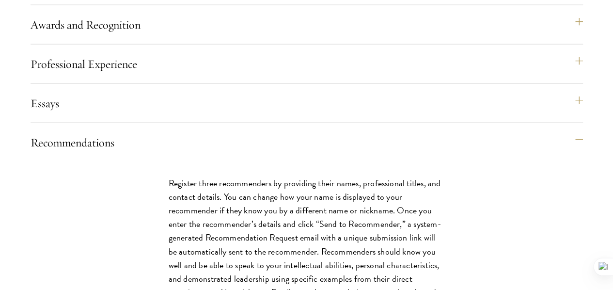
drag, startPoint x: 80, startPoint y: 88, endPoint x: 283, endPoint y: 91, distance: 203.1
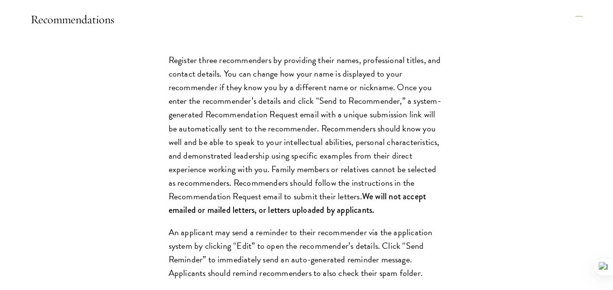
scroll to position [1115, 0]
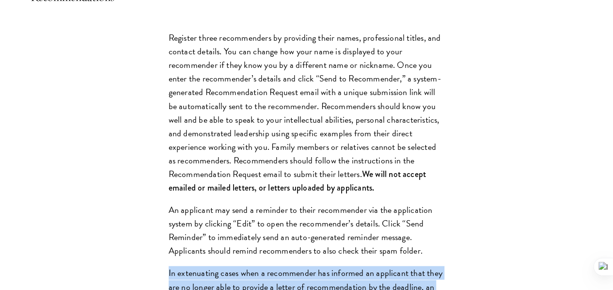
drag, startPoint x: 73, startPoint y: 22, endPoint x: 390, endPoint y: 210, distance: 369.1
click at [390, 210] on div "Application Home Page The online application form must be completed in English.…" at bounding box center [307, 177] width 553 height 1853
click at [416, 72] on div "Application Home Page The online application form must be completed in English.…" at bounding box center [307, 177] width 553 height 1853
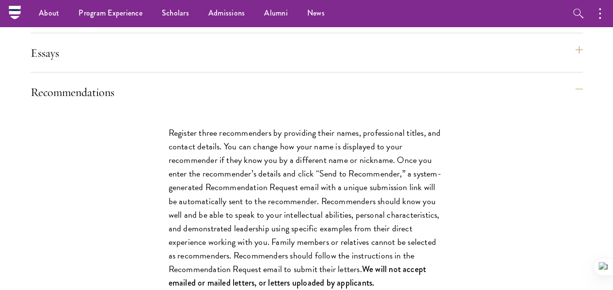
scroll to position [1018, 0]
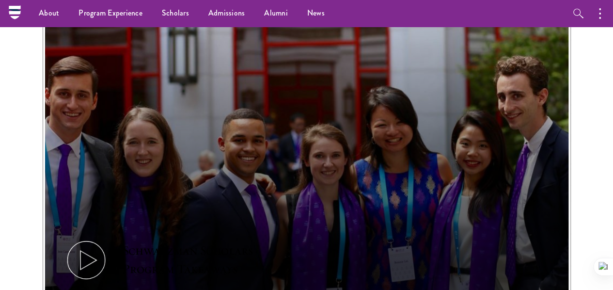
click at [108, 238] on icon at bounding box center [86, 260] width 44 height 44
